Goal: Task Accomplishment & Management: Manage account settings

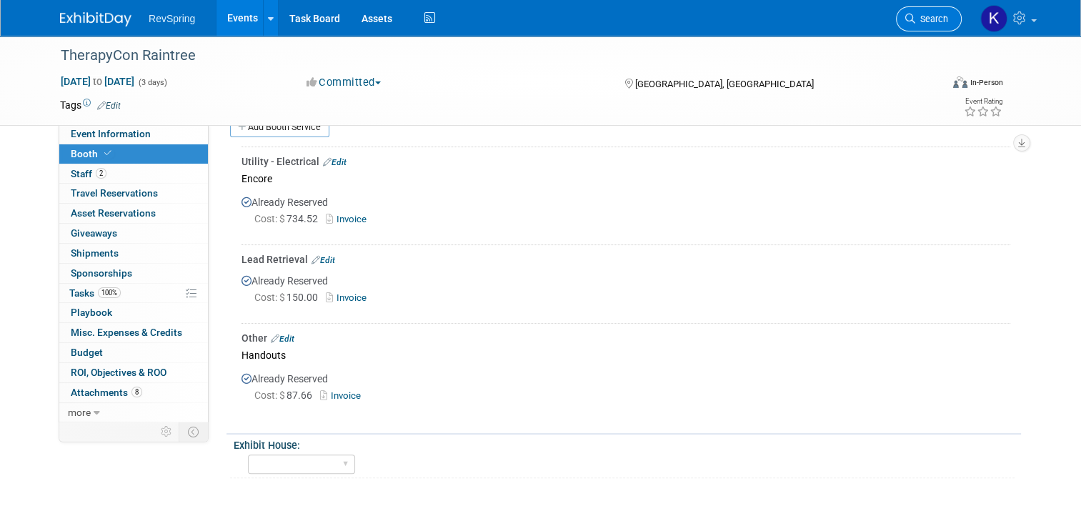
drag, startPoint x: 0, startPoint y: 0, endPoint x: 923, endPoint y: 14, distance: 923.1
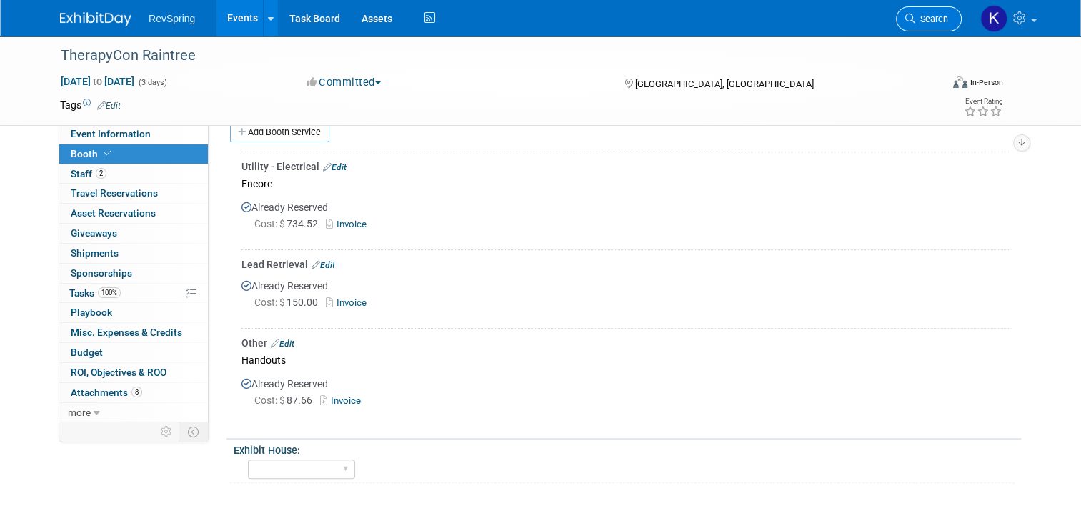
click at [915, 14] on icon at bounding box center [910, 19] width 10 height 10
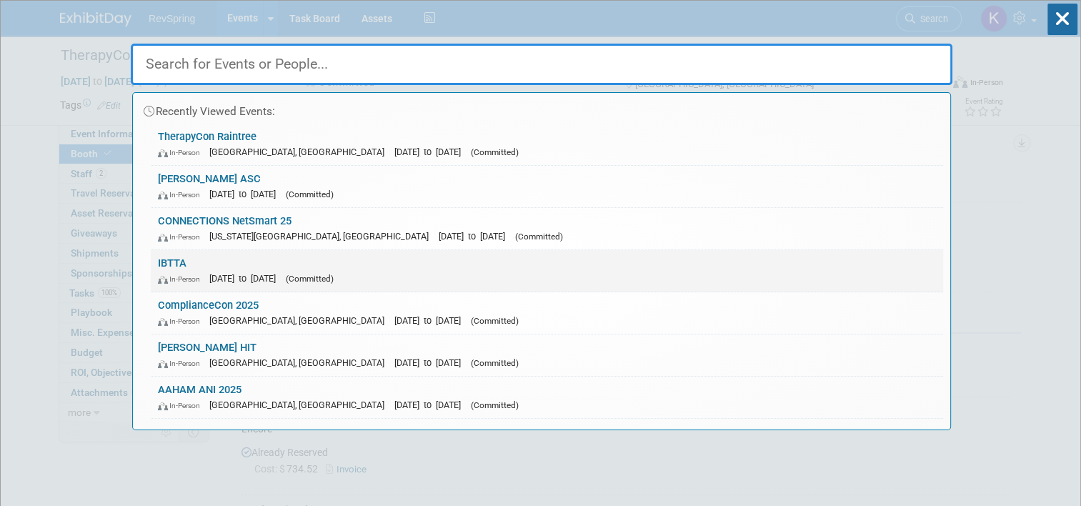
click at [439, 271] on div "In-Person Oct 11, 2025 to Oct 14, 2025 (Committed)" at bounding box center [547, 278] width 778 height 15
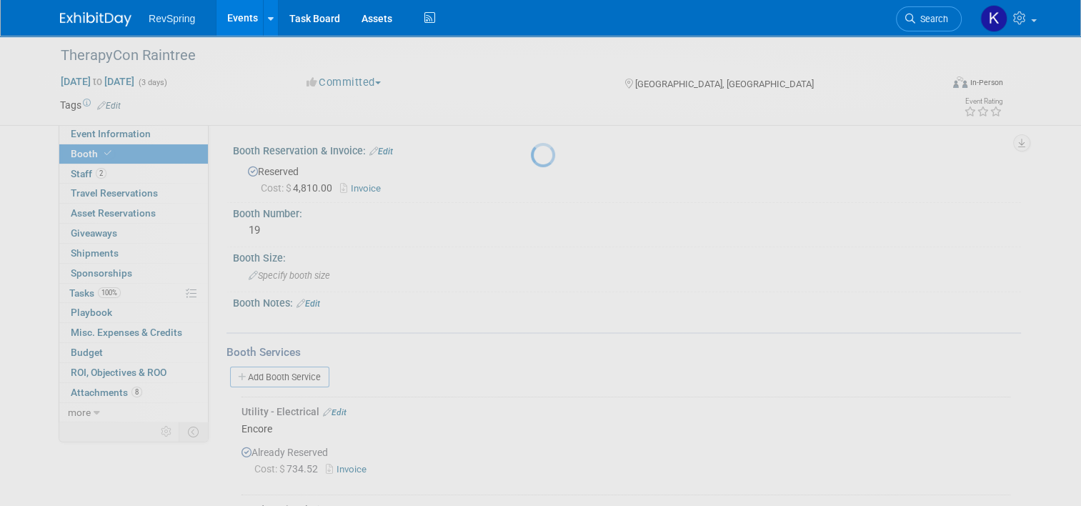
click at [531, 271] on div at bounding box center [541, 253] width 20 height 506
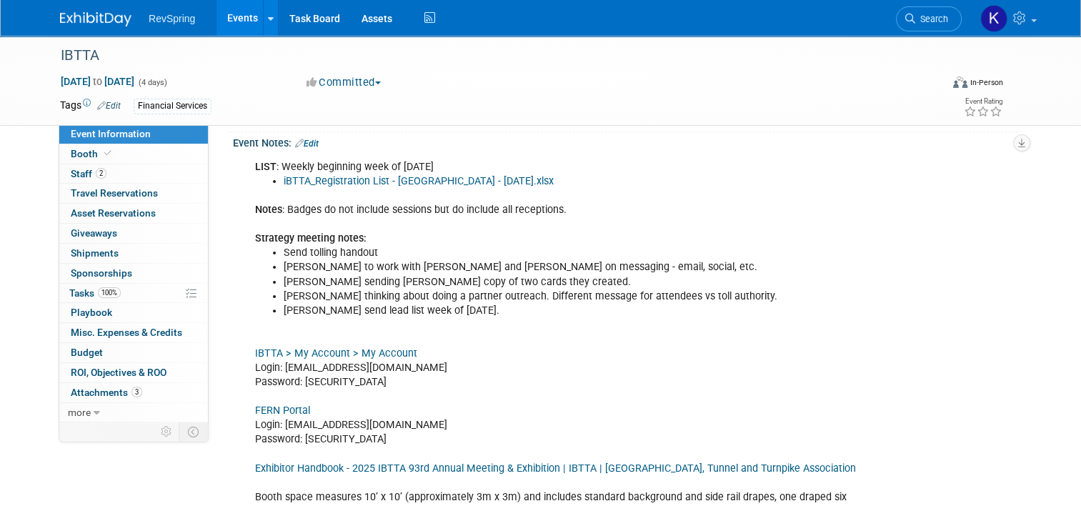
scroll to position [373, 0]
click at [304, 137] on link "Edit" at bounding box center [307, 142] width 24 height 10
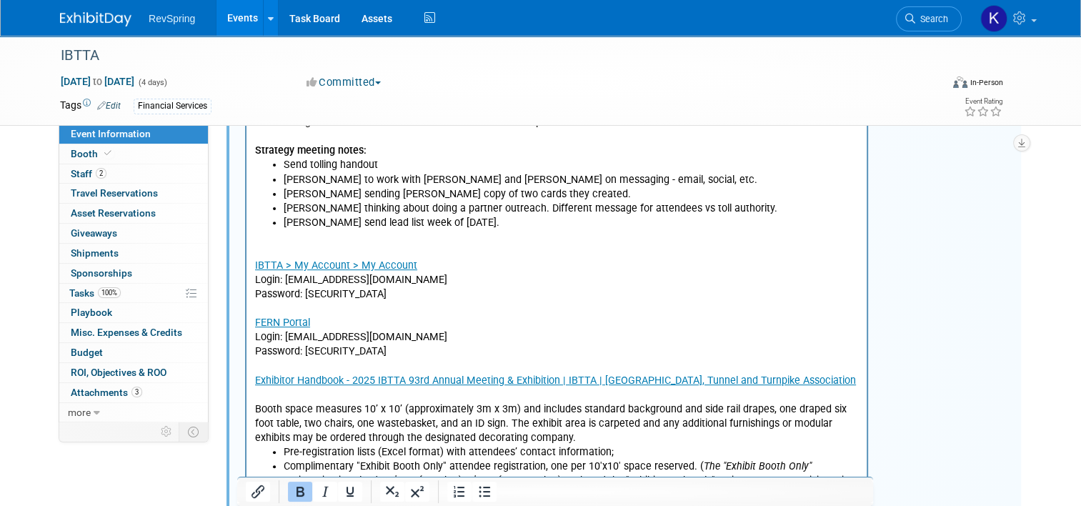
scroll to position [454, 0]
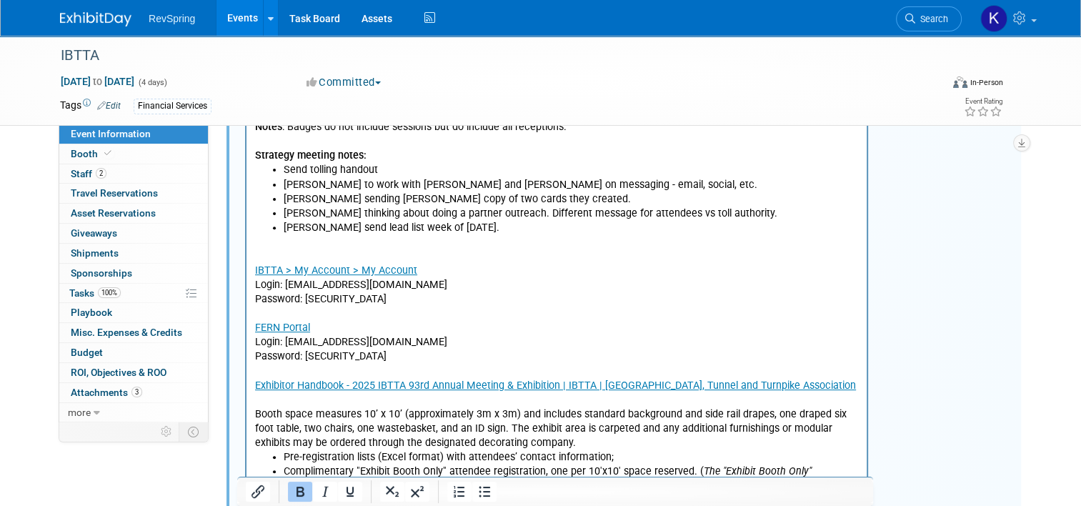
click at [346, 246] on p "IBTTA > My Account > My Account Login: kculver@revspringinc.com Password: Revsp…" at bounding box center [557, 341] width 604 height 215
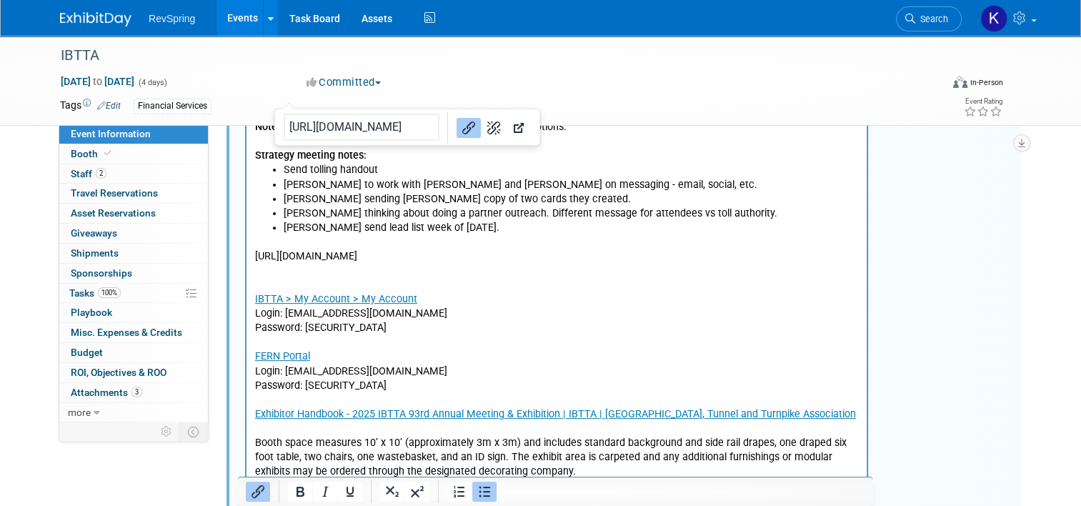
click at [259, 254] on p "https://events.rdmobile.com/Home/Details/43" at bounding box center [557, 256] width 604 height 14
click at [261, 267] on p "IBTTA > My Account > My Account Login: kculver@revspringinc.com Password: Revsp…" at bounding box center [557, 370] width 604 height 215
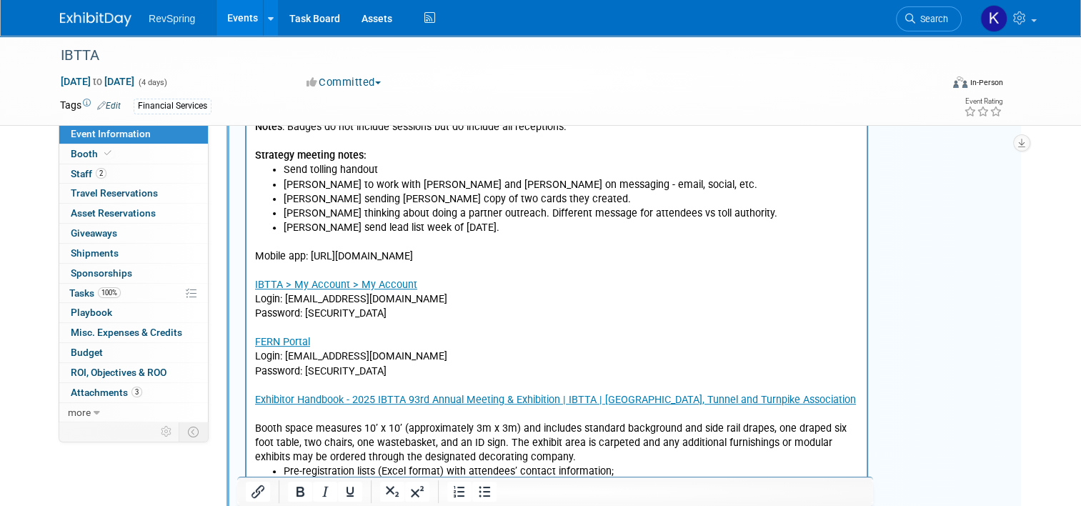
scroll to position [271, 0]
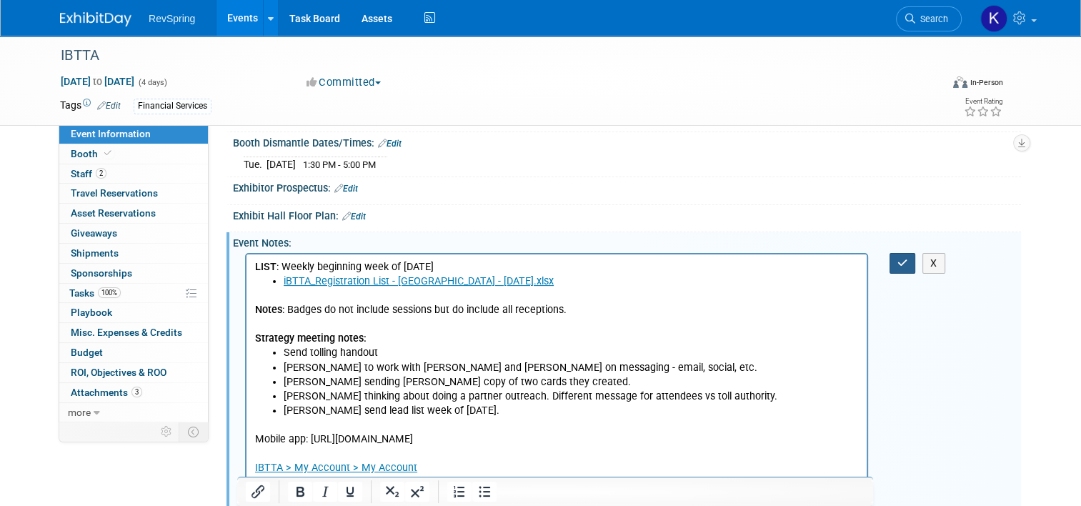
click at [900, 259] on button "button" at bounding box center [902, 263] width 26 height 21
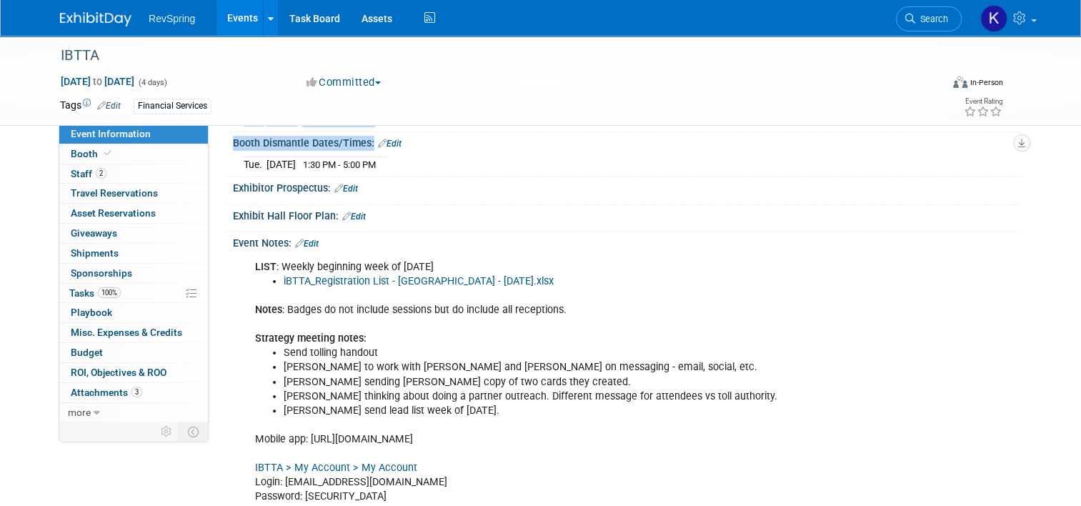
scroll to position [0, 0]
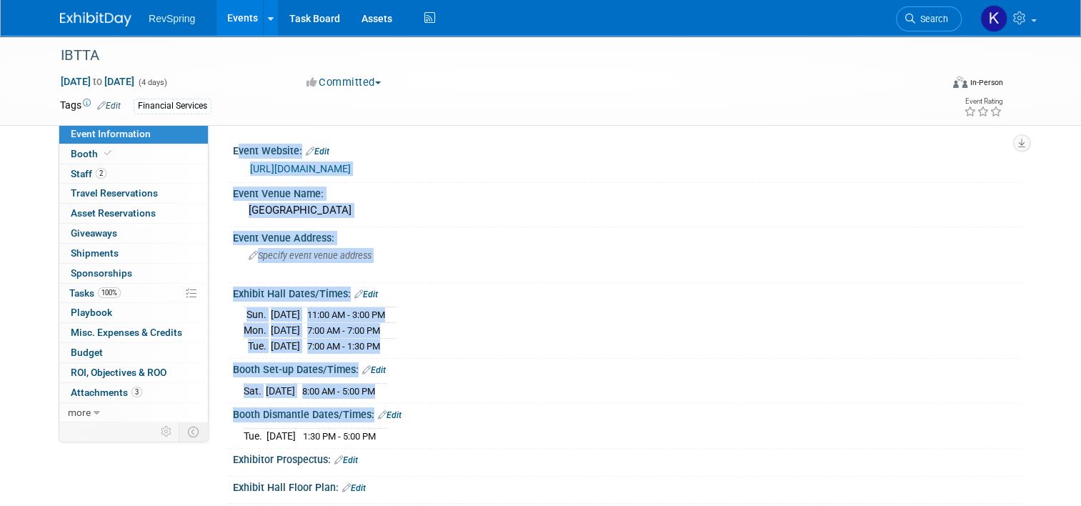
drag, startPoint x: 388, startPoint y: 147, endPoint x: 199, endPoint y: -74, distance: 290.9
click at [199, 0] on html "RevSpring Events Add Event Bulk Upload Events Shareable Event Boards Recently V…" at bounding box center [540, 253] width 1081 height 506
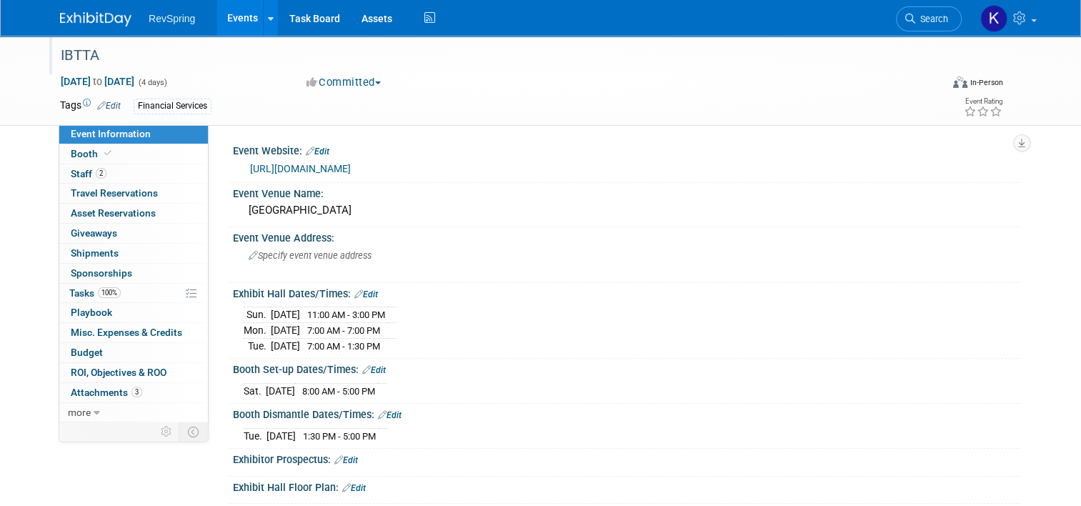
drag, startPoint x: 199, startPoint y: -74, endPoint x: 154, endPoint y: 57, distance: 138.9
click at [154, 57] on div "IBTTA" at bounding box center [489, 56] width 867 height 26
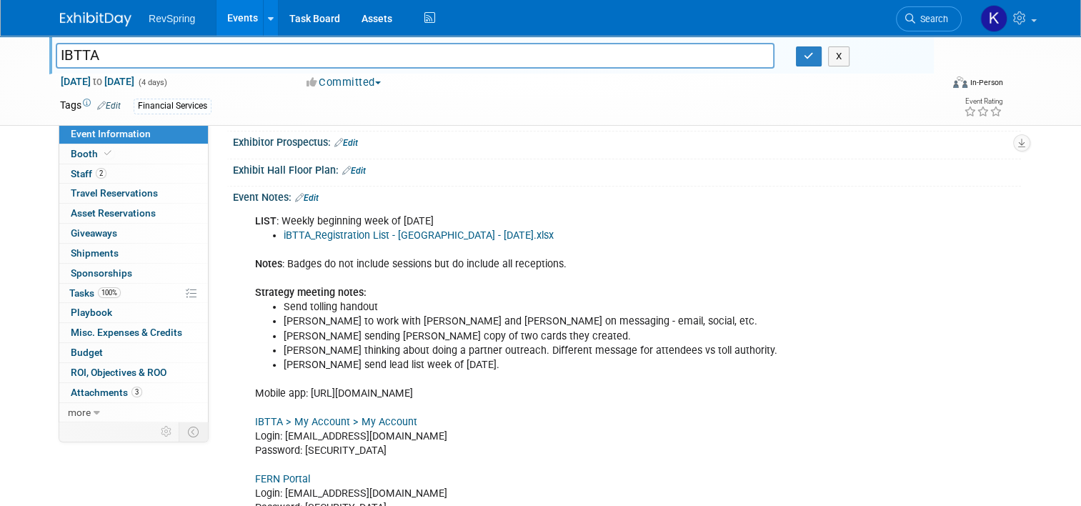
scroll to position [361, 0]
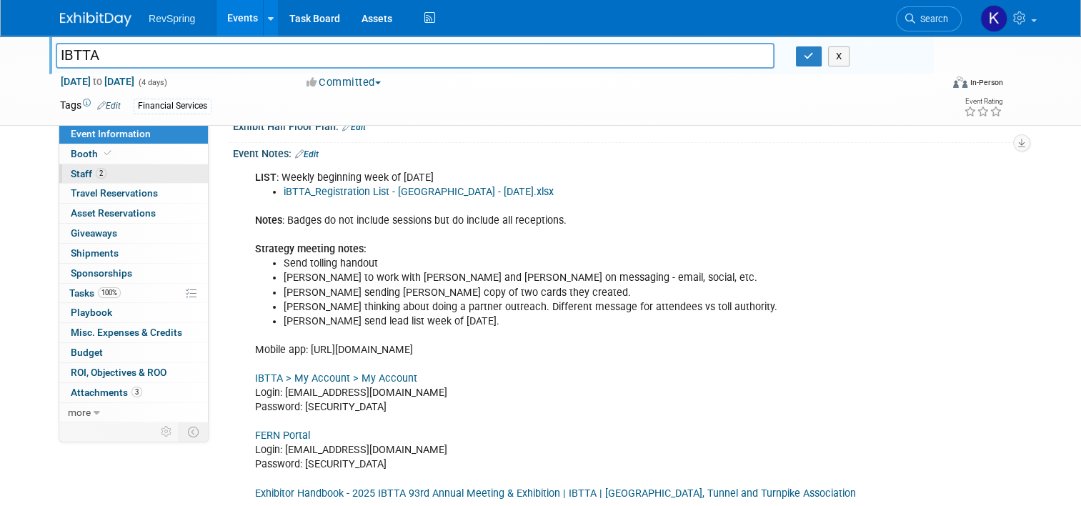
click at [111, 173] on link "2 Staff 2" at bounding box center [133, 173] width 149 height 19
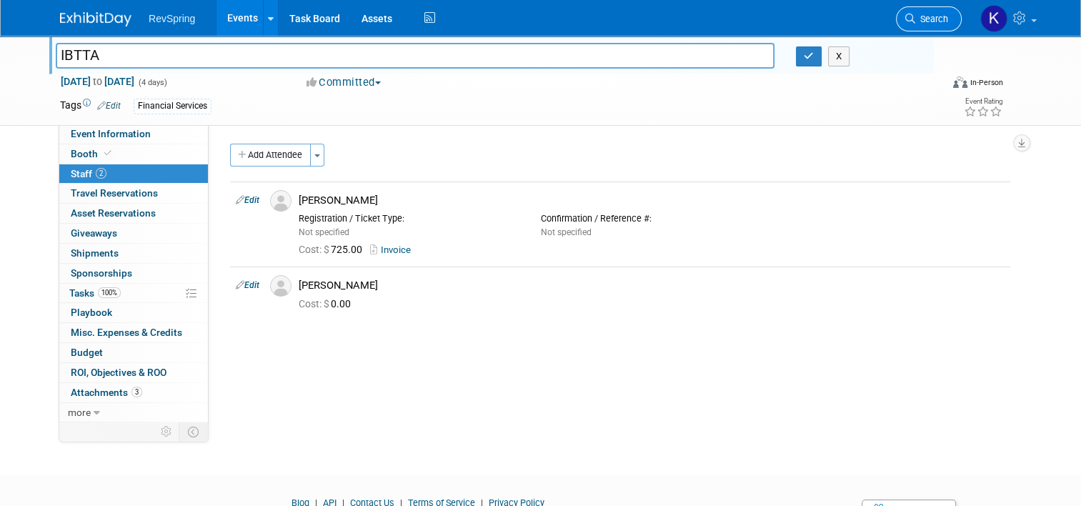
click at [934, 10] on link "Search" at bounding box center [929, 18] width 66 height 25
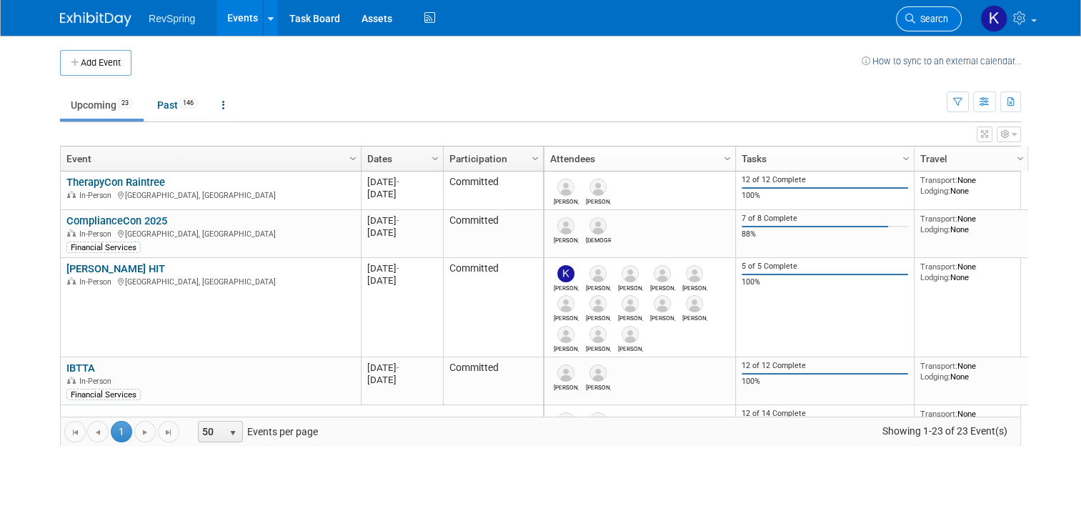
click at [942, 17] on span "Search" at bounding box center [931, 19] width 33 height 11
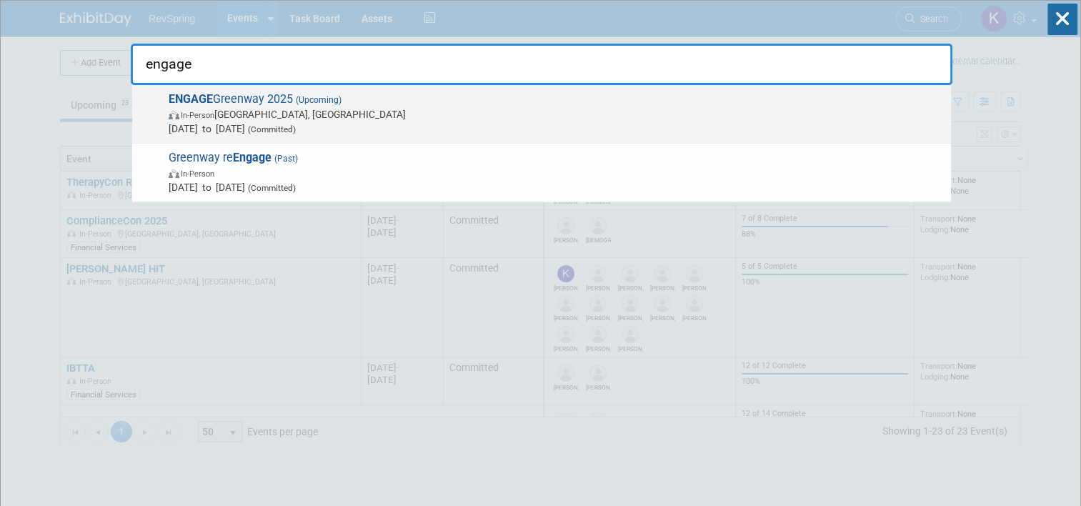
type input "engage"
click at [779, 131] on span "Nov 5, 2025 to Nov 7, 2025 (Committed)" at bounding box center [556, 128] width 775 height 14
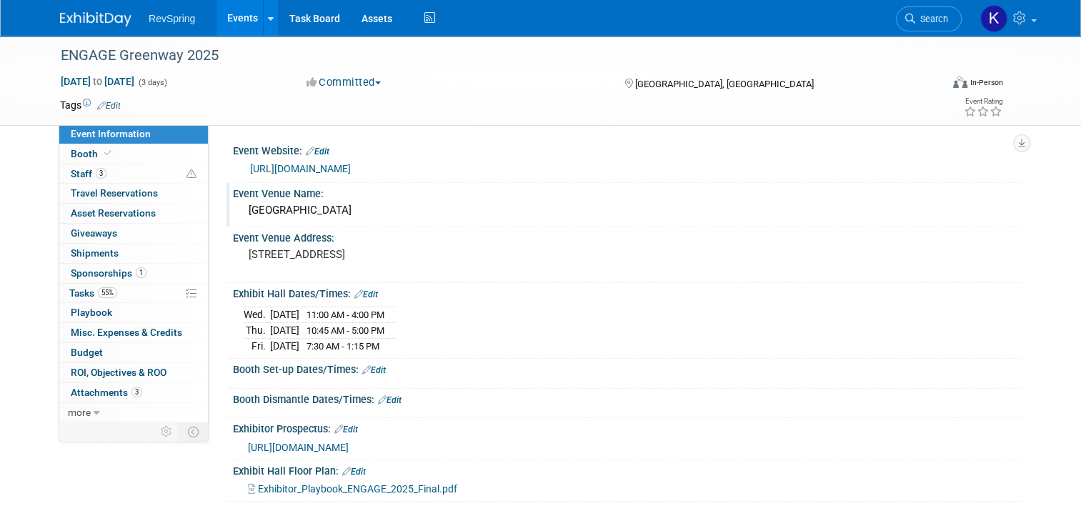
click at [326, 208] on div "Tampa Marriott Water Street" at bounding box center [627, 210] width 767 height 22
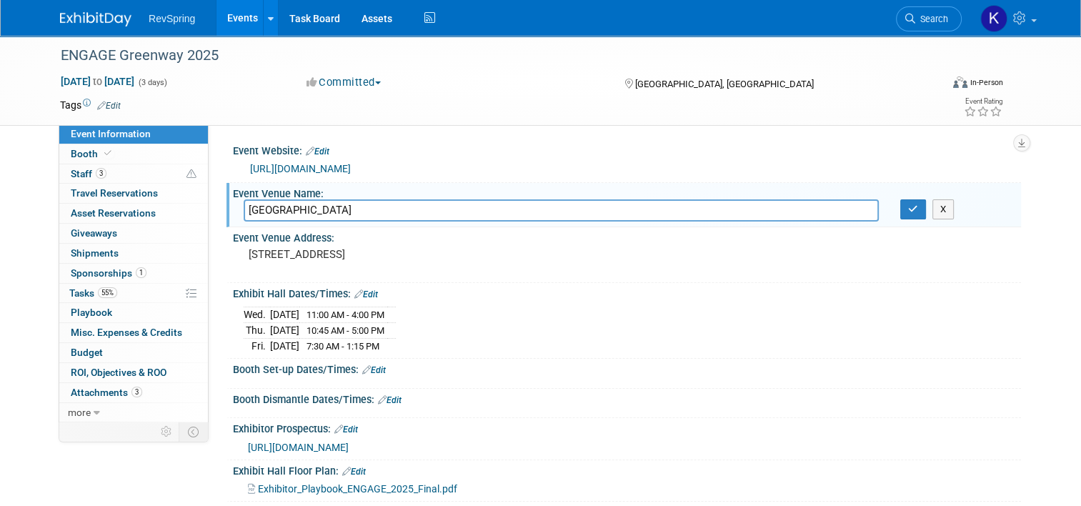
click at [326, 208] on input "Tampa Marriott Water Street" at bounding box center [561, 210] width 635 height 22
click at [927, 9] on link "Search" at bounding box center [929, 18] width 66 height 25
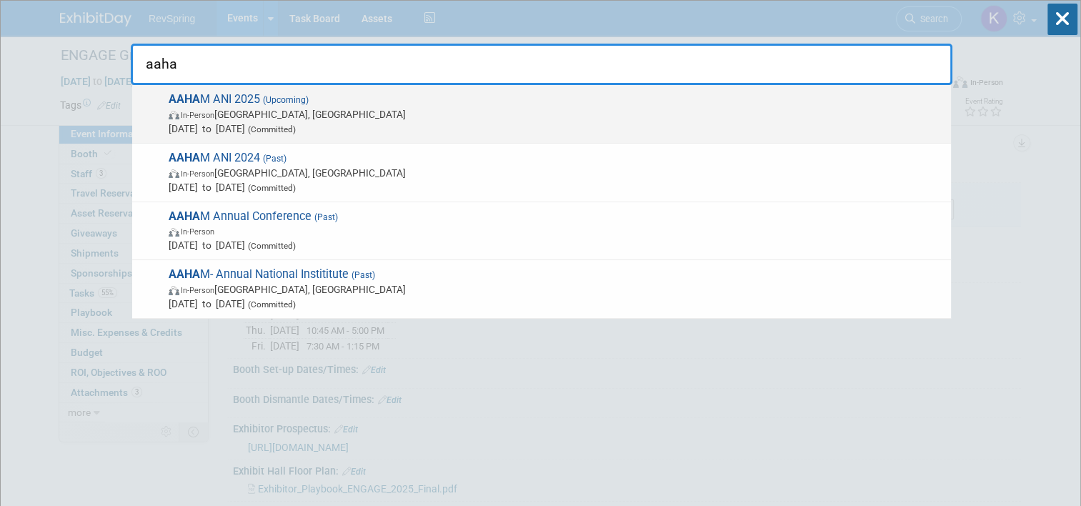
type input "aaha"
click at [271, 121] on span "Oct 20, 2025 to Oct 22, 2025 (Committed)" at bounding box center [556, 128] width 775 height 14
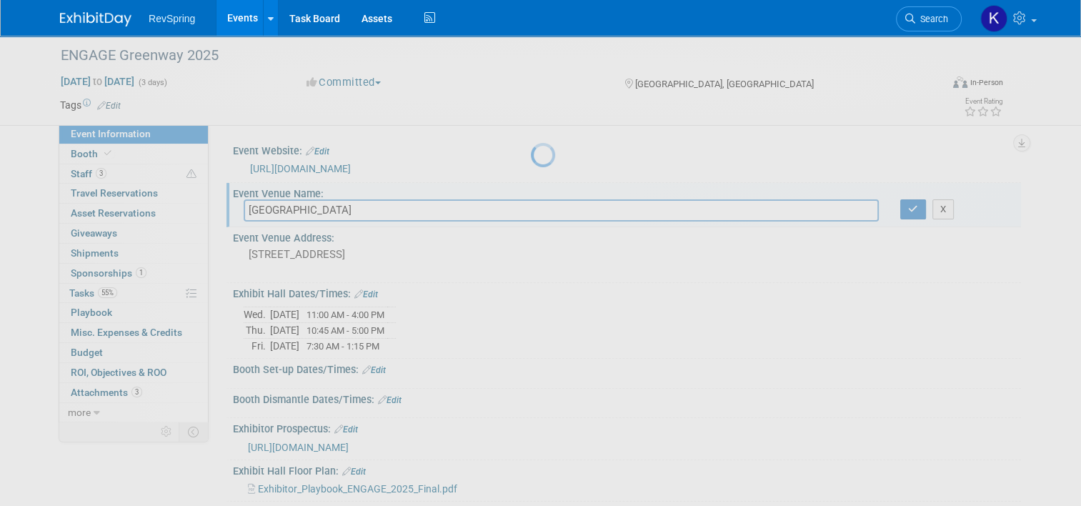
click at [531, 121] on div at bounding box center [541, 253] width 20 height 506
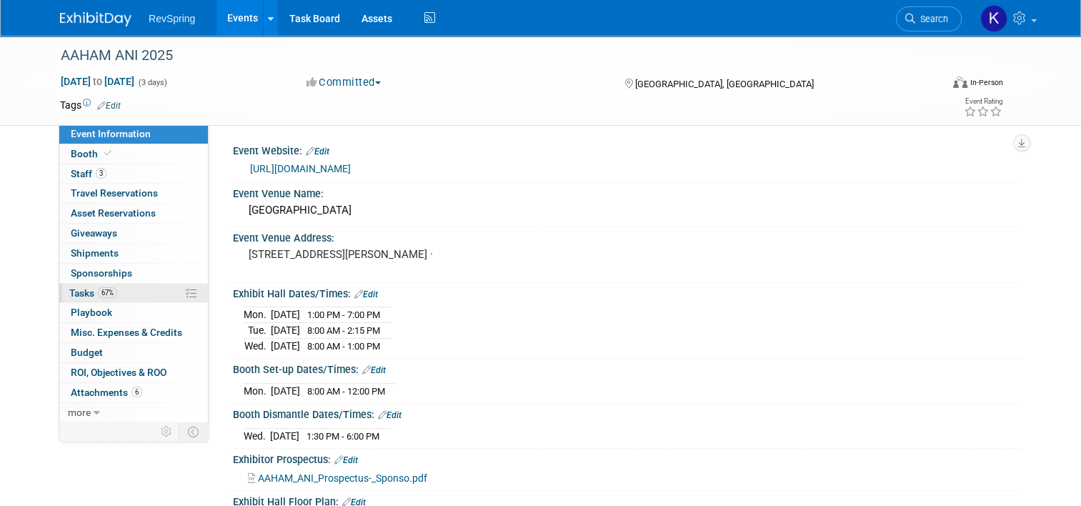
click at [114, 297] on link "67% Tasks 67%" at bounding box center [133, 293] width 149 height 19
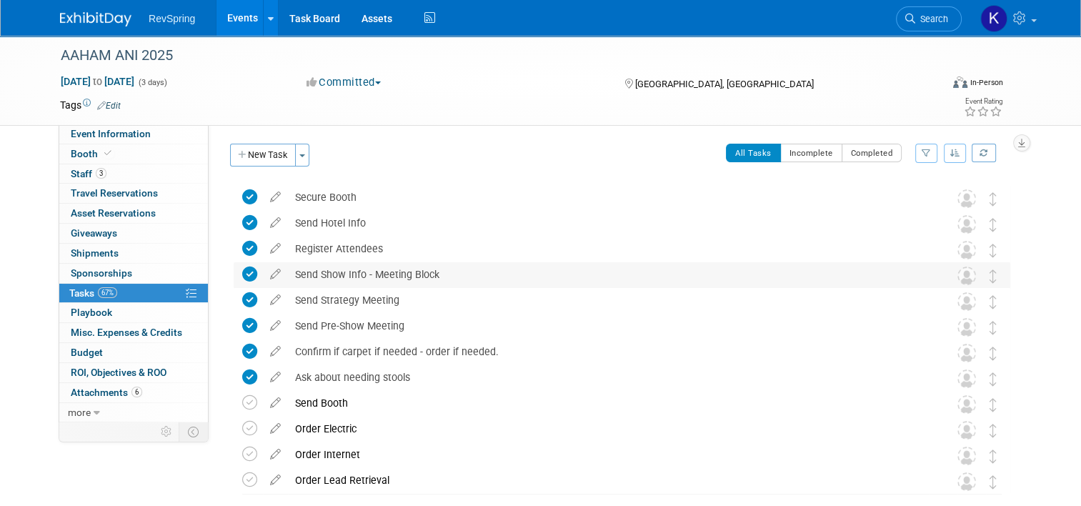
scroll to position [74, 0]
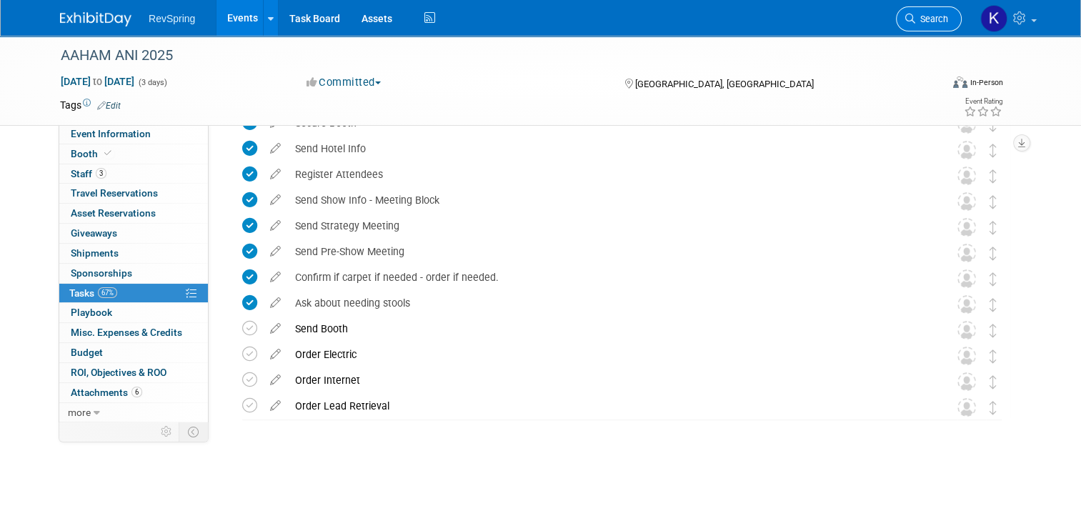
click at [934, 20] on span "Search" at bounding box center [931, 19] width 33 height 11
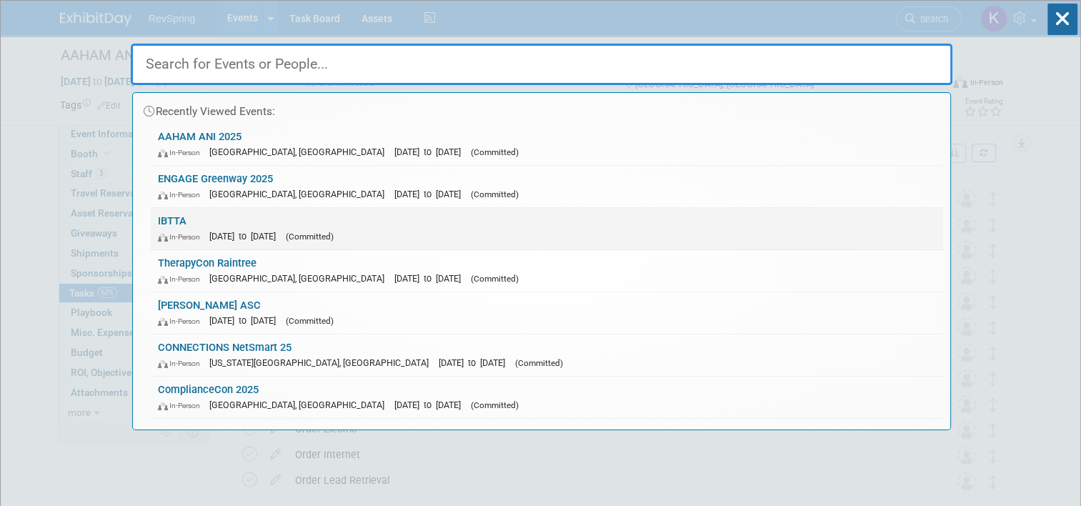
click at [646, 223] on link "IBTTA In-Person Oct 11, 2025 to Oct 14, 2025 (Committed)" at bounding box center [547, 228] width 792 height 41
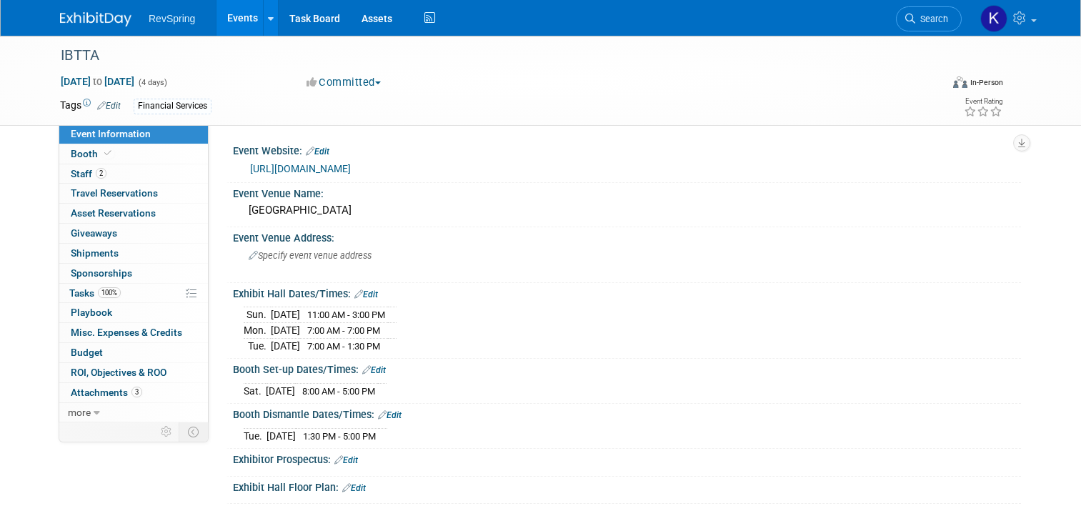
click at [113, 176] on link "2 Staff 2" at bounding box center [133, 173] width 149 height 19
